Goal: Information Seeking & Learning: Check status

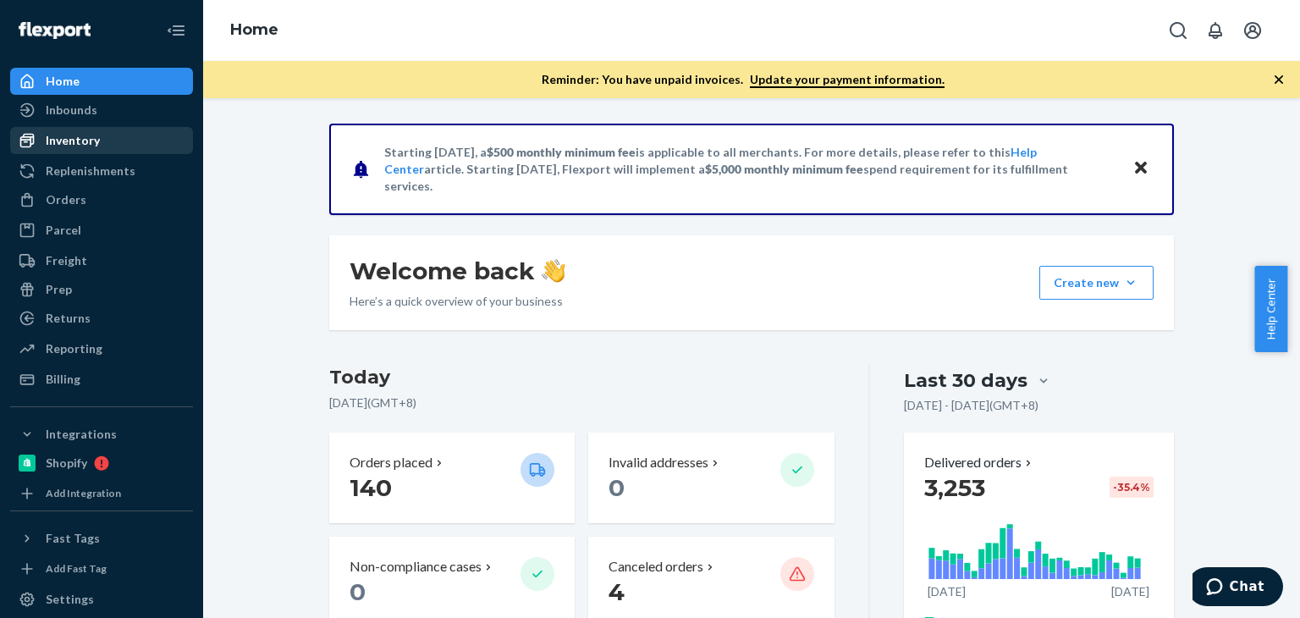
click at [69, 139] on div "Inventory" at bounding box center [73, 140] width 54 height 17
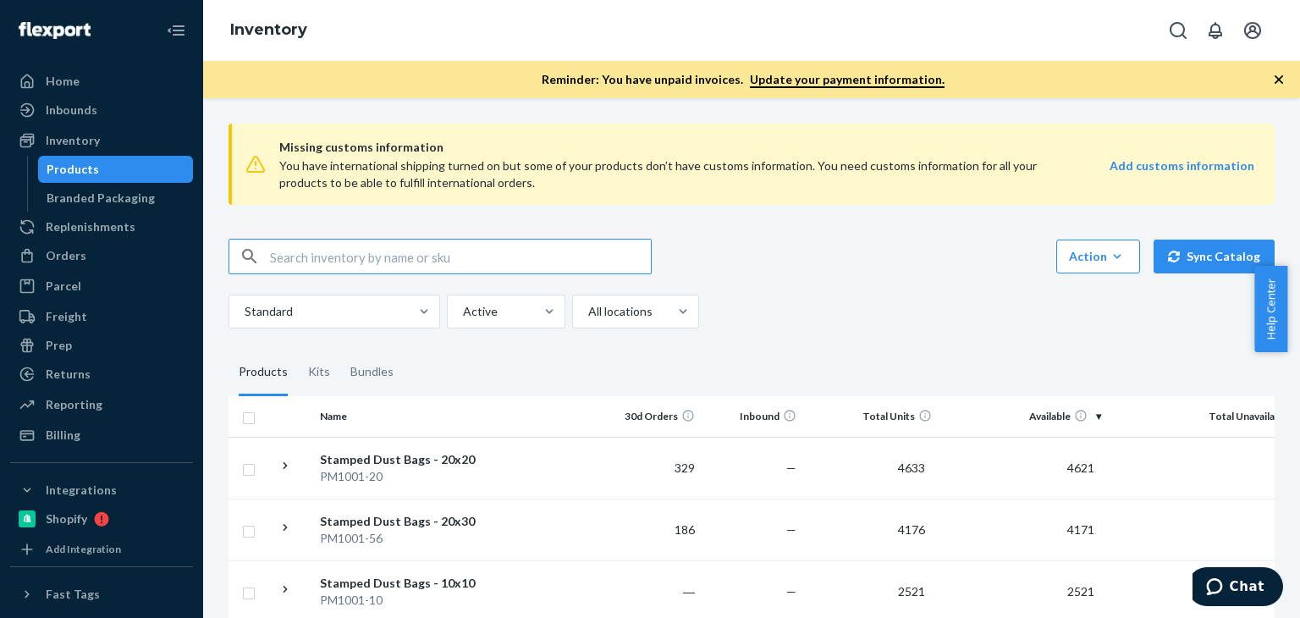
paste input "SKU D70005-02"
drag, startPoint x: 300, startPoint y: 253, endPoint x: 186, endPoint y: 252, distance: 113.4
click at [186, 252] on div "Home Inbounds Shipping Plans Problems Inventory Products Branded Packaging Repl…" at bounding box center [650, 309] width 1300 height 618
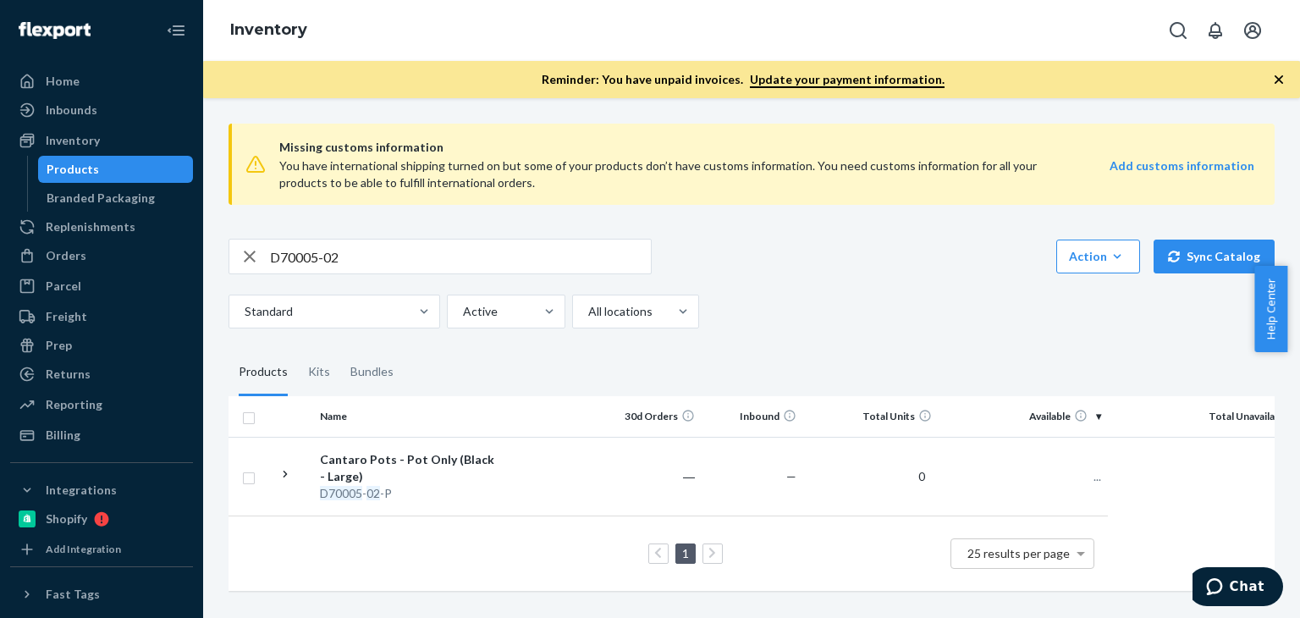
scroll to position [2, 0]
click at [505, 551] on div "1 25 results per page" at bounding box center [668, 553] width 852 height 54
click at [356, 367] on div "Bundles" at bounding box center [371, 372] width 43 height 47
click at [340, 349] on input "Bundles" at bounding box center [340, 349] width 0 height 0
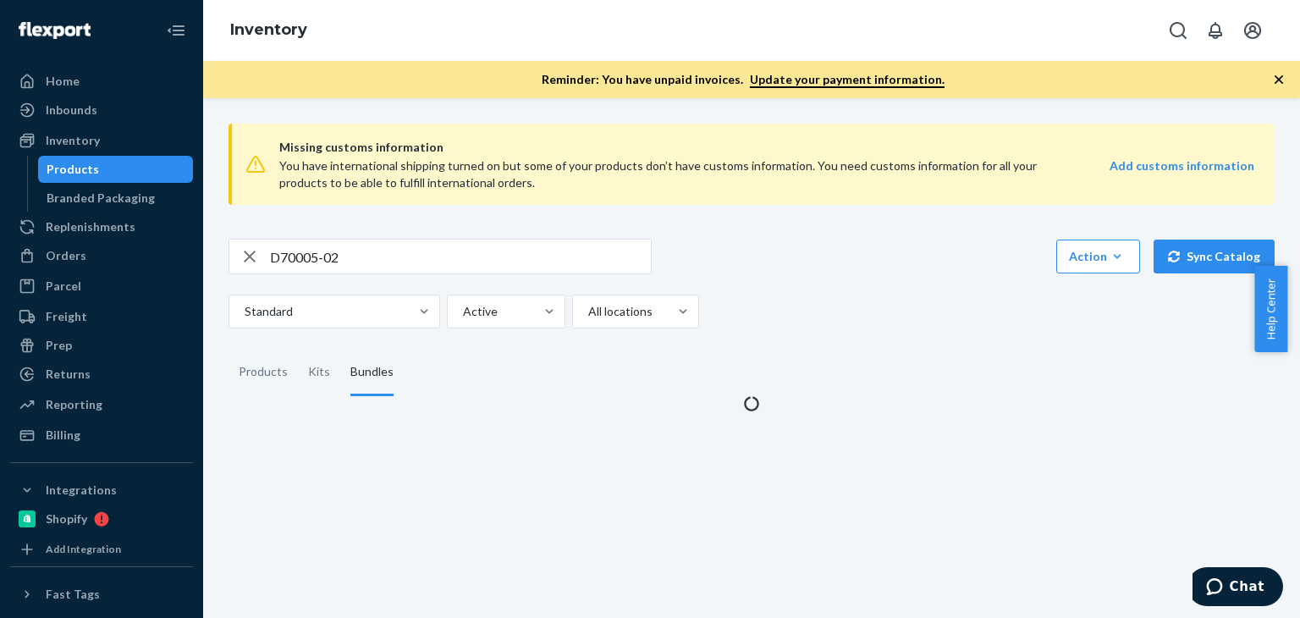
scroll to position [0, 0]
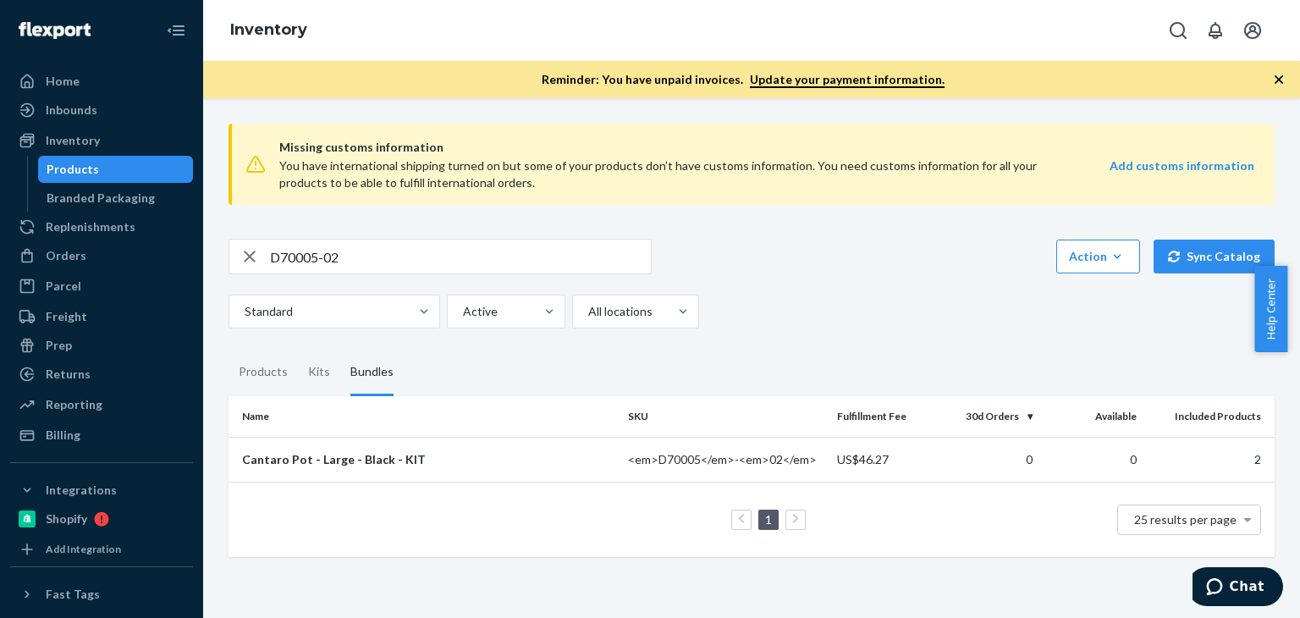
click at [448, 248] on input "D70005-02" at bounding box center [460, 256] width 381 height 34
paste input "B86003"
type input "B86003-02"
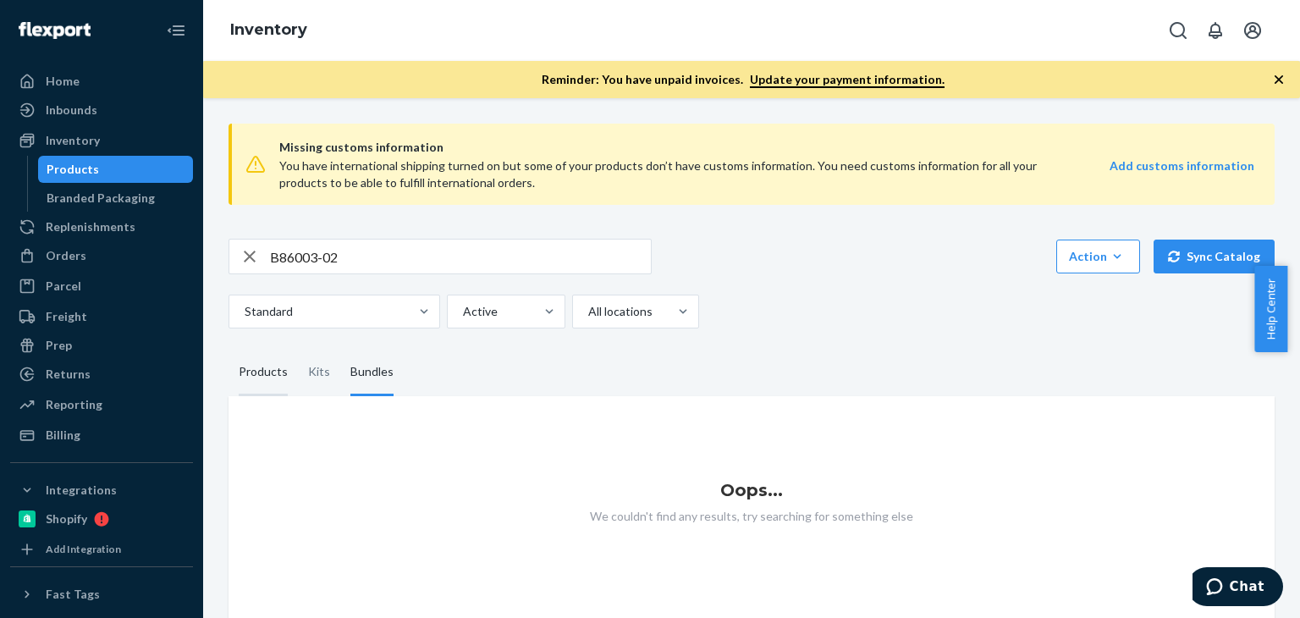
click at [249, 383] on div "Products" at bounding box center [263, 372] width 49 height 47
click at [228, 349] on input "Products" at bounding box center [228, 349] width 0 height 0
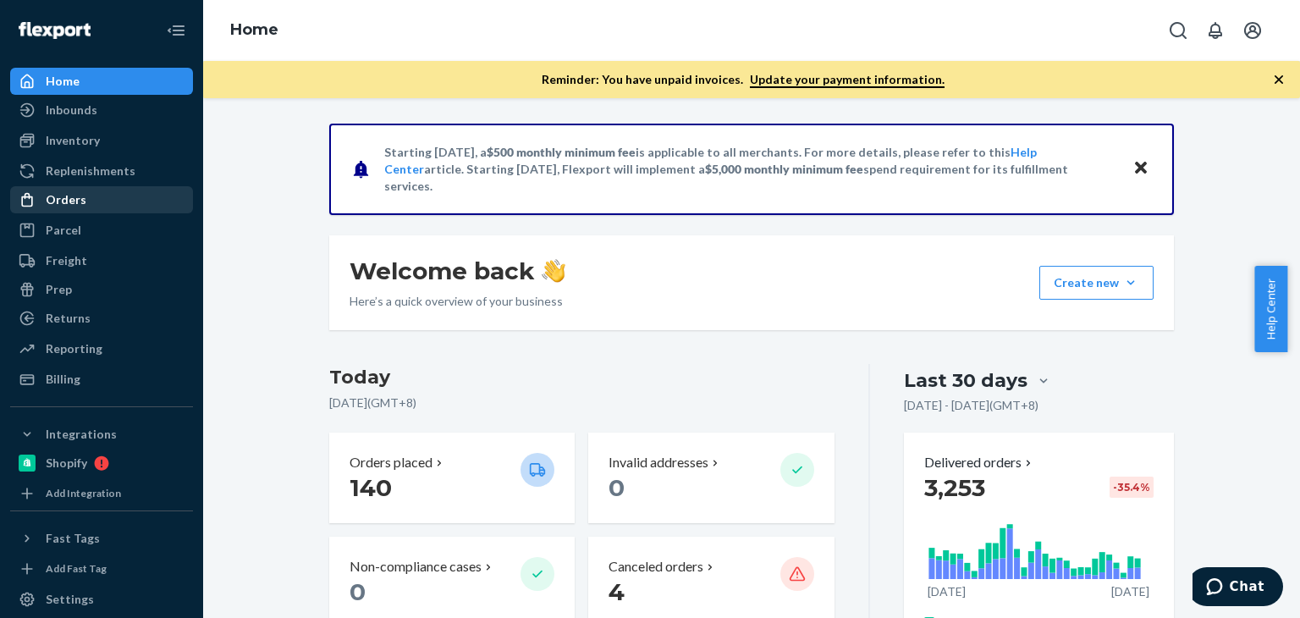
click at [68, 205] on div "Orders" at bounding box center [66, 199] width 41 height 17
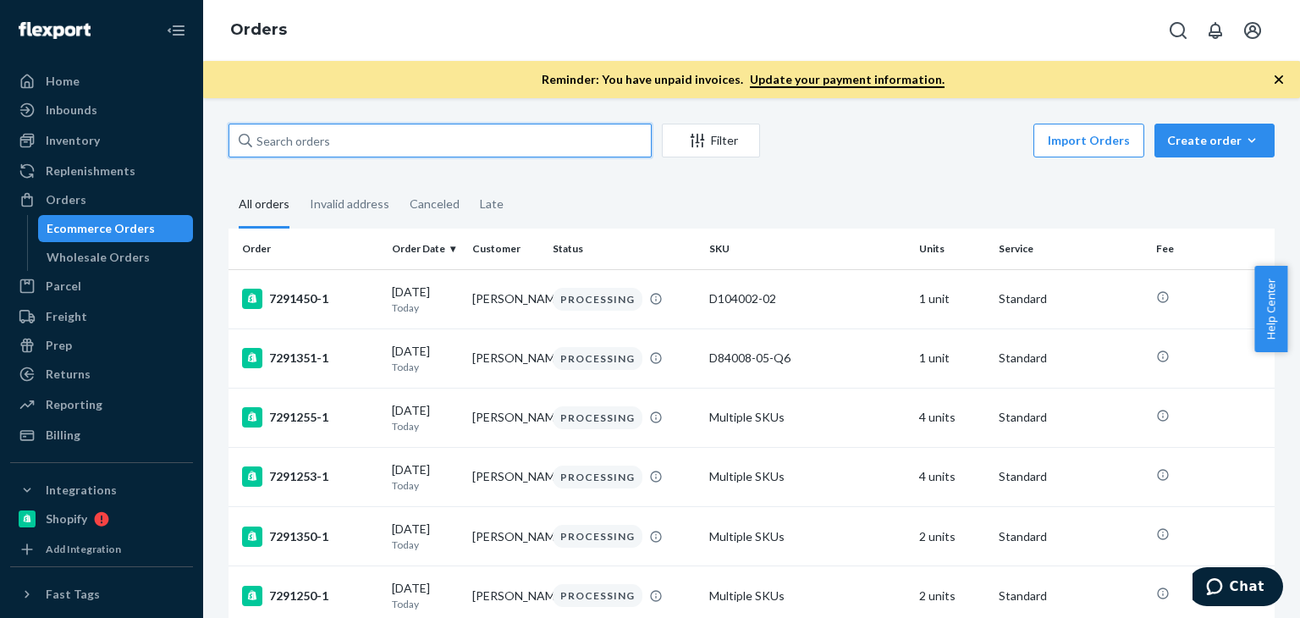
click at [410, 150] on input "text" at bounding box center [439, 141] width 423 height 34
paste input "Elizabeth Burger"
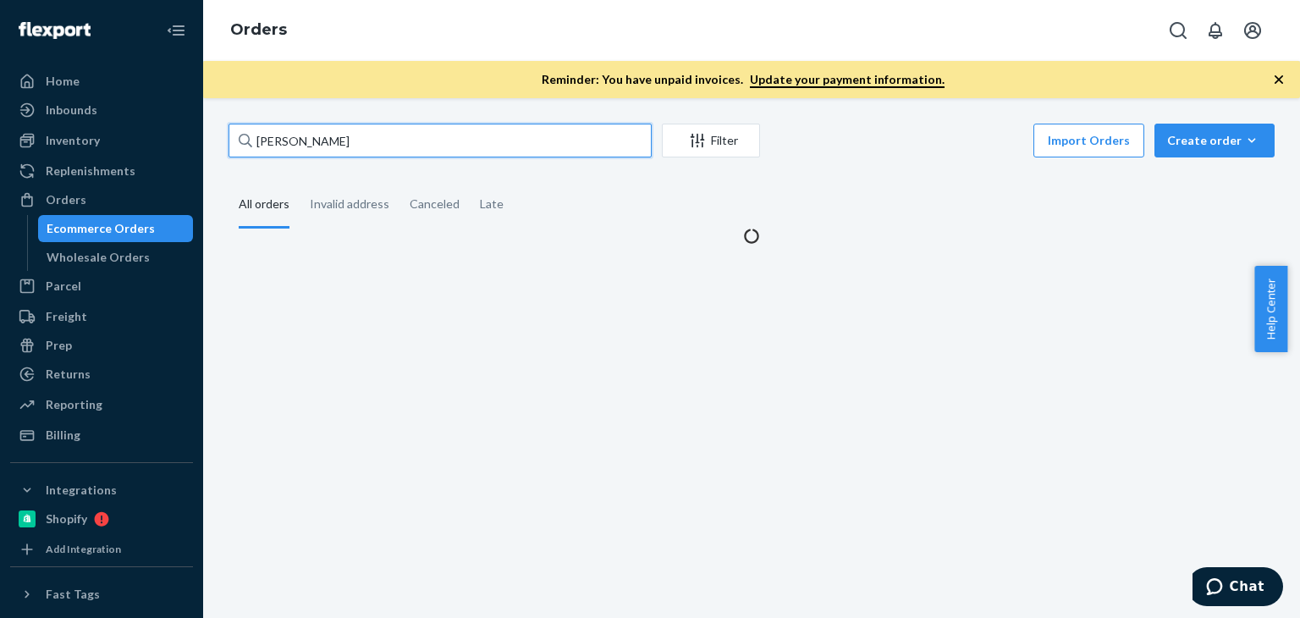
type input "Elizabeth Burger"
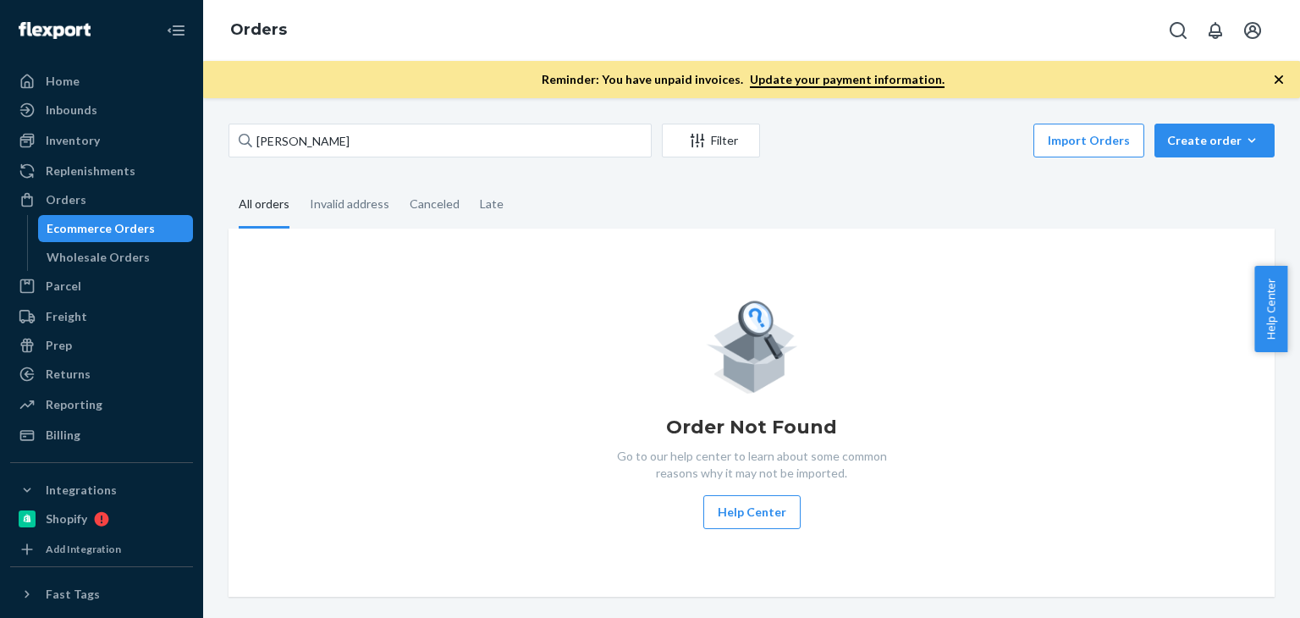
type input "[PERSON_NAME]"
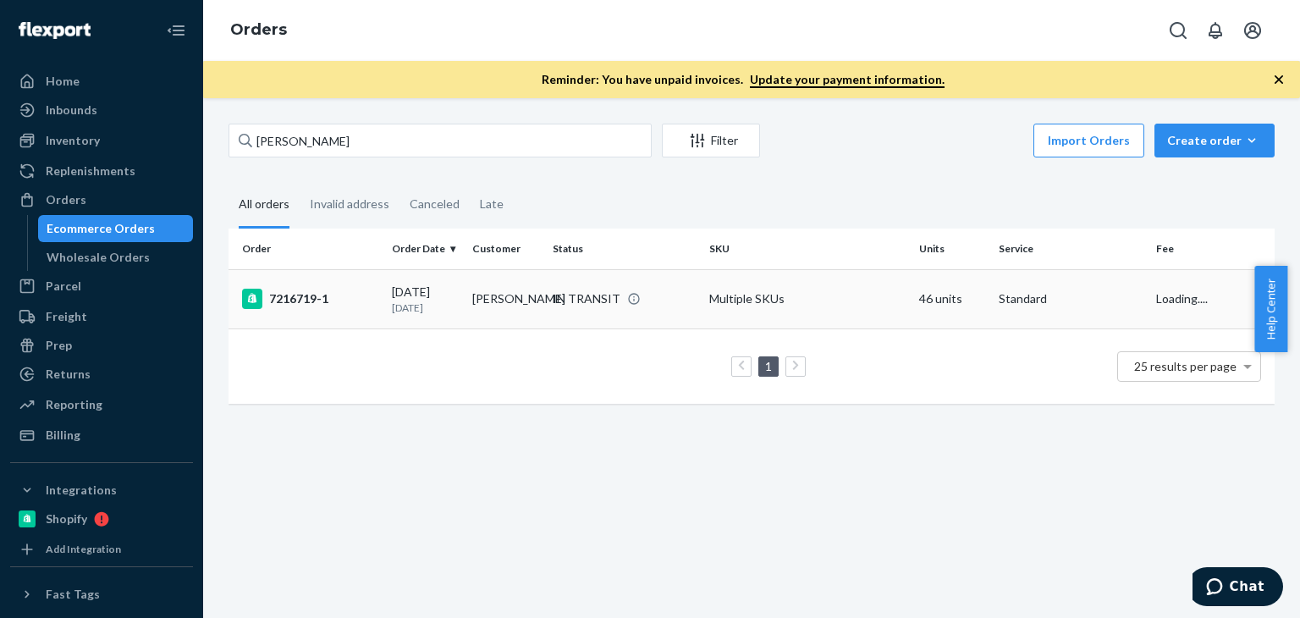
click at [728, 306] on td "Multiple SKUs" at bounding box center [806, 298] width 209 height 59
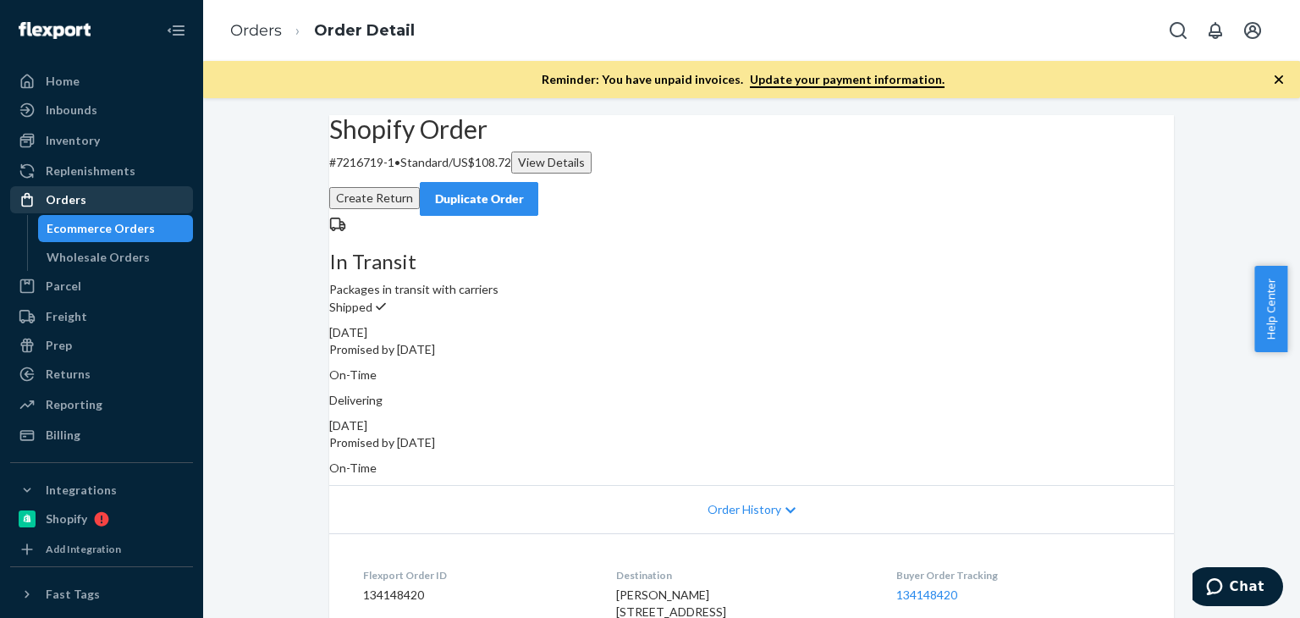
click at [81, 211] on div "Orders" at bounding box center [101, 200] width 179 height 24
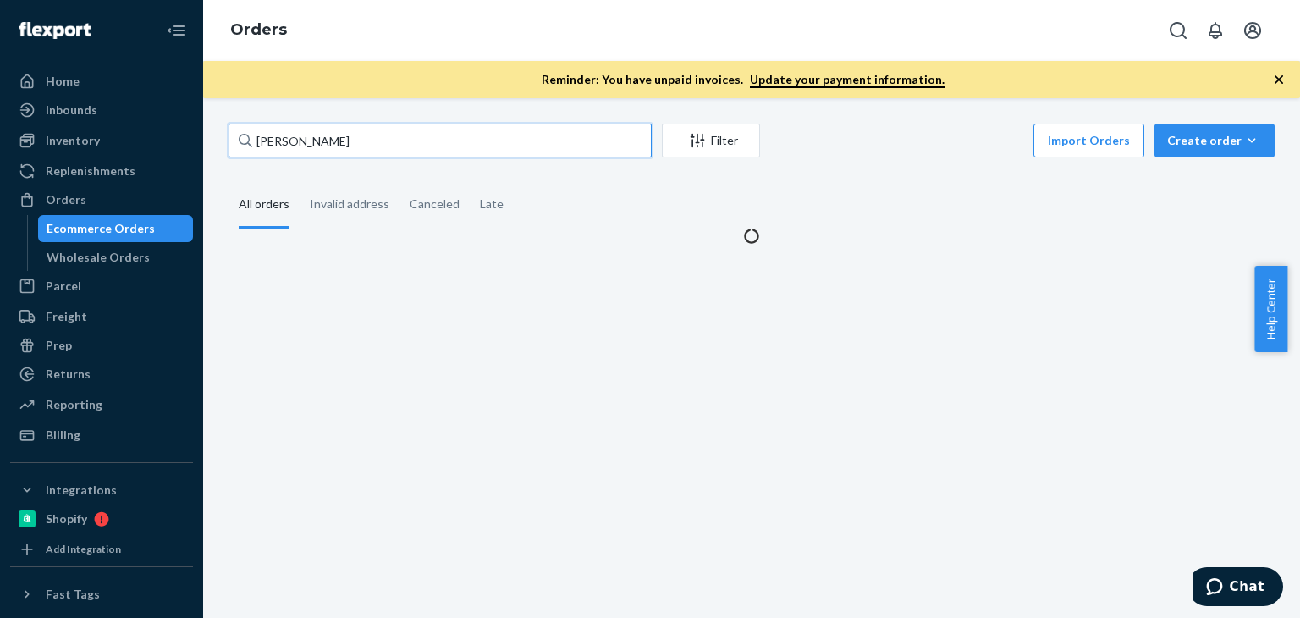
click at [404, 142] on input "Marcella Wingersky" at bounding box center [439, 141] width 423 height 34
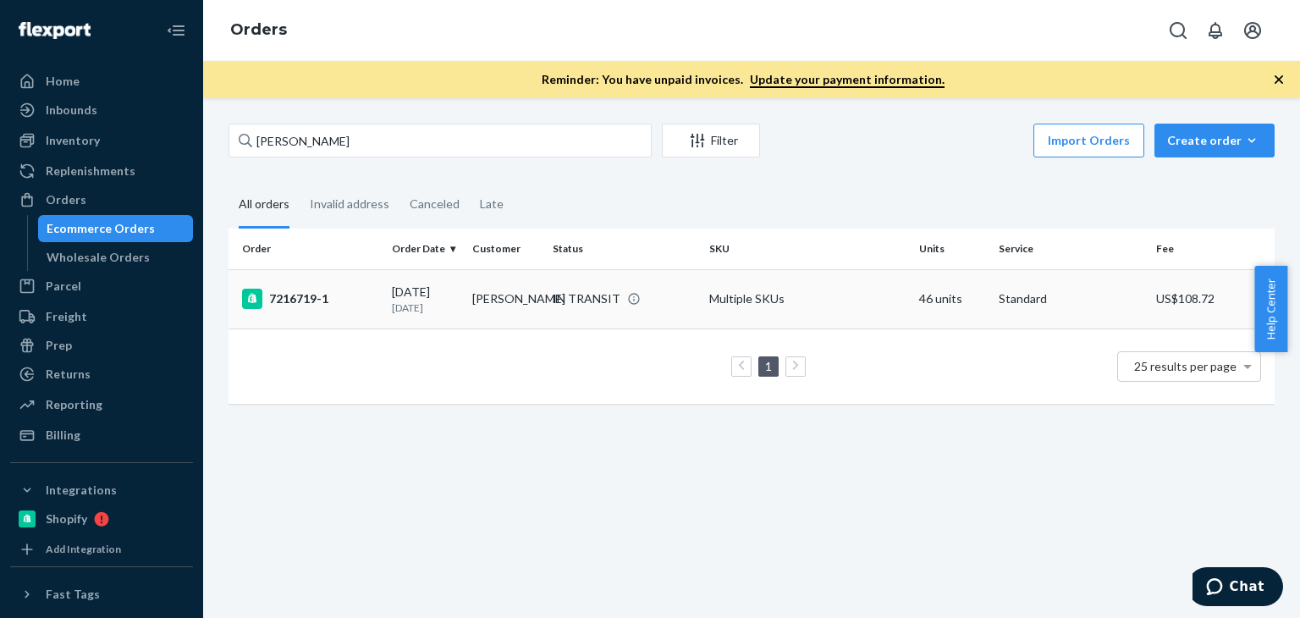
click at [497, 295] on td "Marcella Wingersky" at bounding box center [505, 298] width 80 height 59
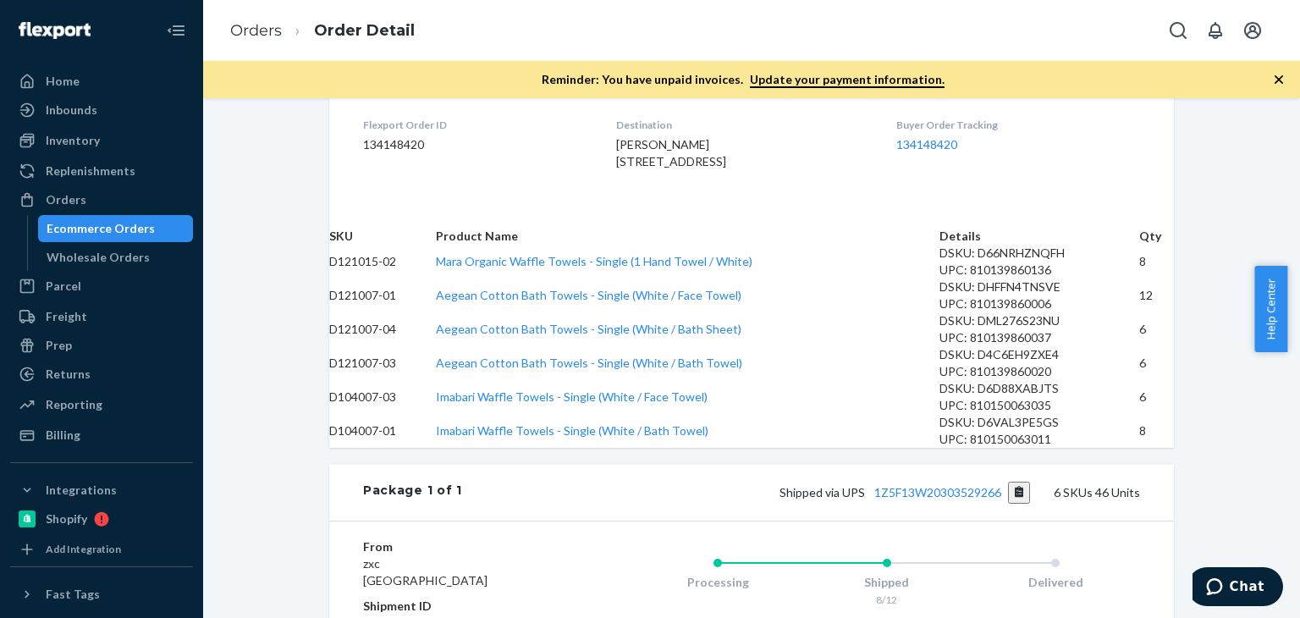
scroll to position [421, 0]
